Goal: Obtain resource: Download file/media

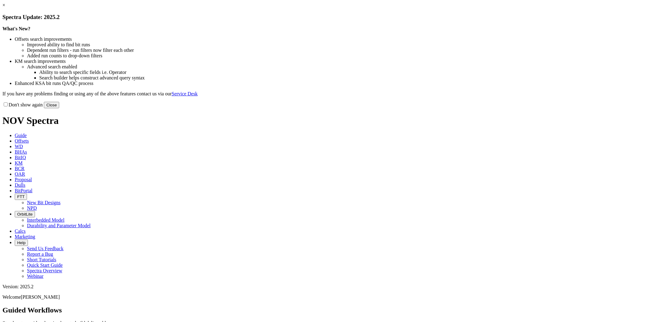
click at [59, 108] on button "Close" at bounding box center [51, 105] width 15 height 6
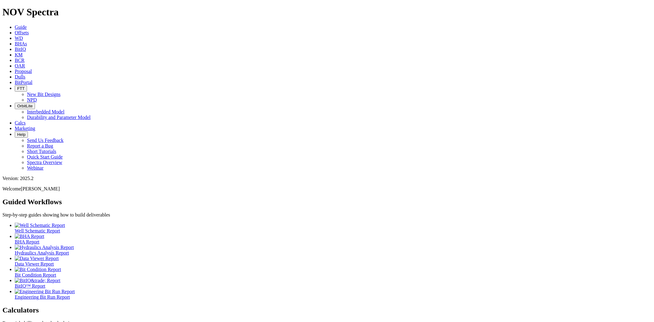
click at [29, 30] on span "Offsets" at bounding box center [22, 32] width 14 height 5
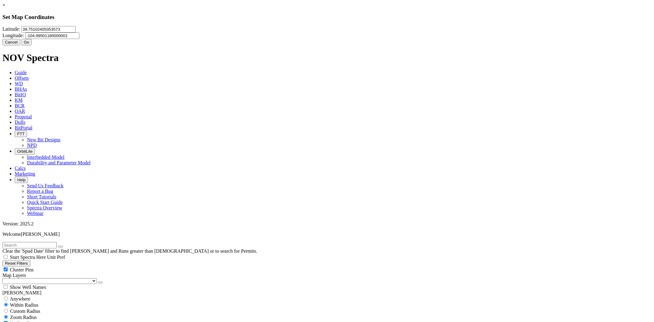
drag, startPoint x: 305, startPoint y: 41, endPoint x: 233, endPoint y: 39, distance: 72.1
click at [233, 39] on div "× Set Map Coordinates [GEOGRAPHIC_DATA] Cancel Go" at bounding box center [326, 23] width 649 height 43
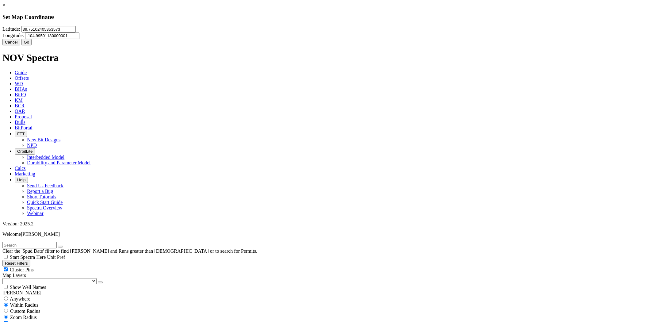
click at [76, 32] on input "39.75102405353573" at bounding box center [48, 29] width 54 height 6
type input "3"
type input "36.1914489"
click at [79, 39] on input "-104.99501180000001" at bounding box center [52, 35] width 54 height 6
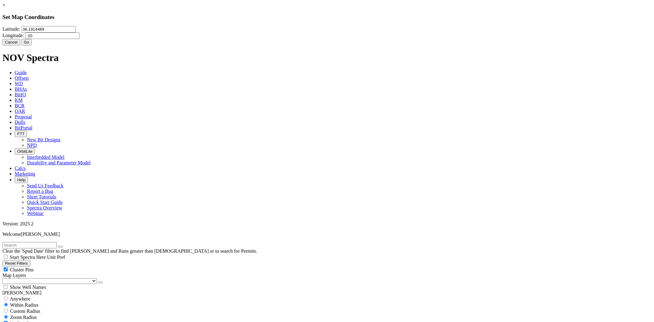
type input "-1"
type input "-119.6789635"
click at [32, 45] on button "Go" at bounding box center [26, 42] width 10 height 6
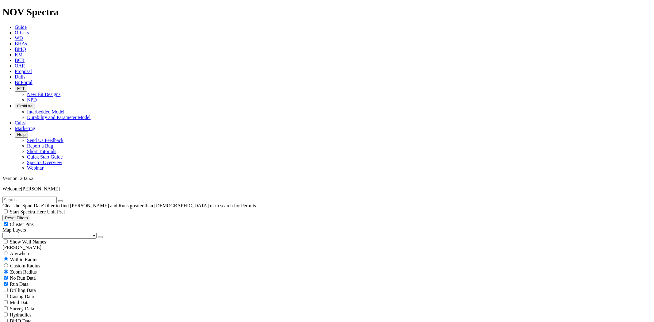
type input "[DATE]"
click at [8, 263] on input "radio" at bounding box center [6, 265] width 4 height 4
radio input "true"
radio input "false"
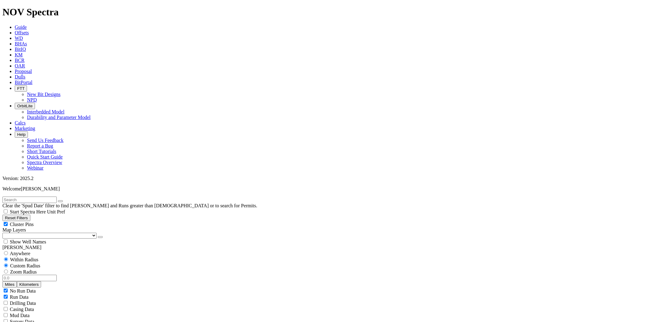
click at [26, 287] on div "No Run Data Run Data Drilling Data Casing Data Mud Data Survey Data Hydraulics …" at bounding box center [326, 320] width 649 height 67
click at [30, 275] on input "number" at bounding box center [29, 278] width 54 height 6
type input "50"
click at [17, 281] on button "Miles" at bounding box center [9, 284] width 14 height 6
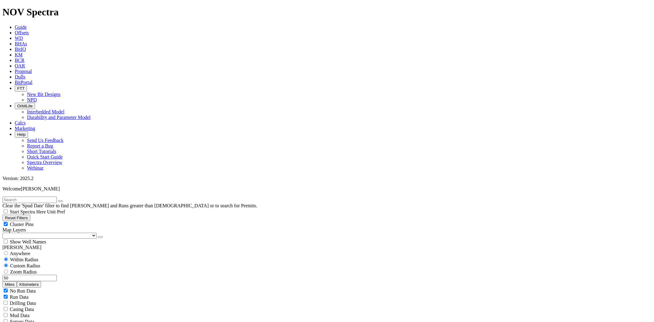
type input "[DATE]"
